Goal: Task Accomplishment & Management: Complete application form

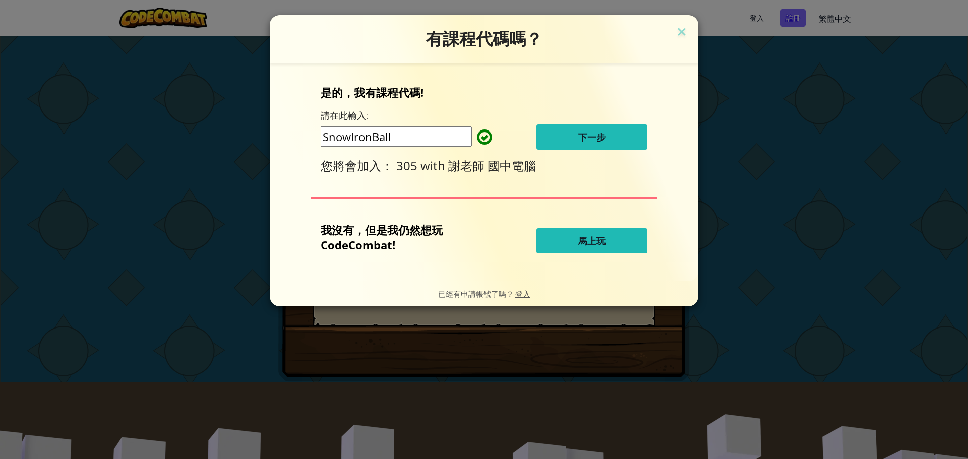
click at [594, 144] on button "下一步" at bounding box center [591, 136] width 111 height 25
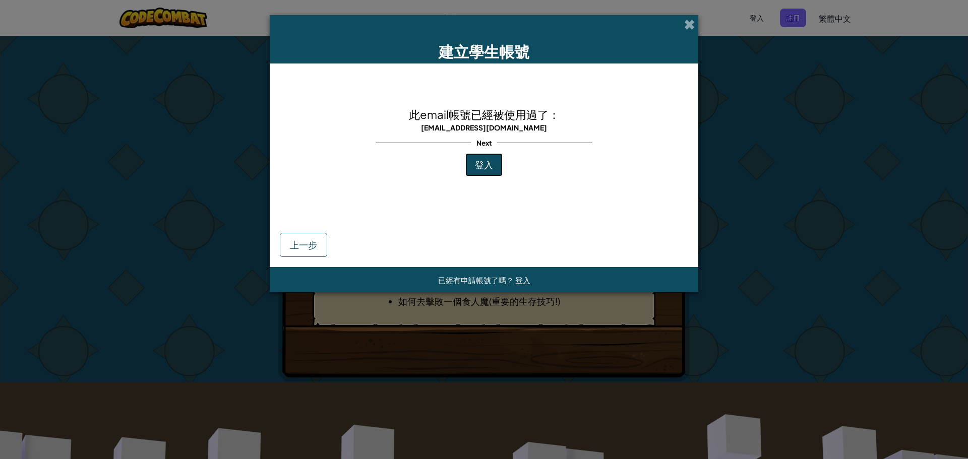
click at [483, 165] on span "登入" at bounding box center [484, 165] width 18 height 12
